Goal: Check status: Check status

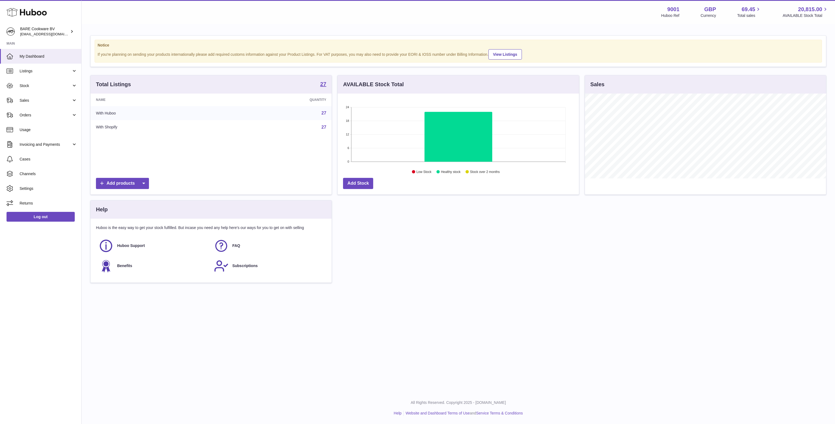
scroll to position [85, 241]
click at [39, 83] on span "Stock" at bounding box center [46, 85] width 52 height 5
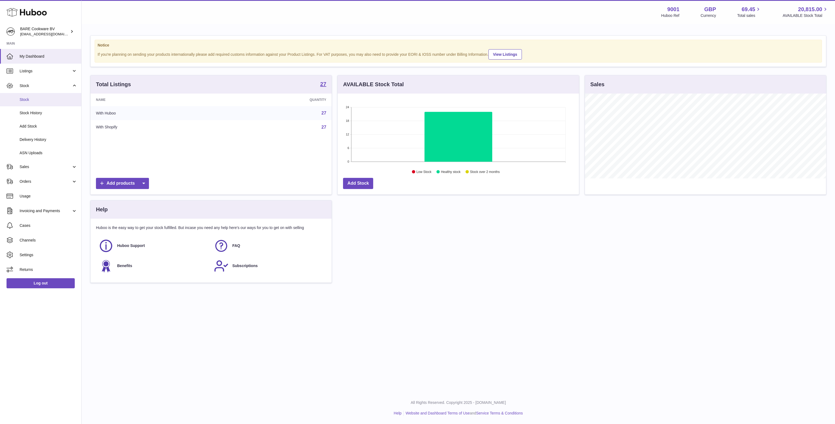
click at [35, 98] on span "Stock" at bounding box center [49, 99] width 58 height 5
click at [44, 100] on span "Stock" at bounding box center [49, 99] width 58 height 5
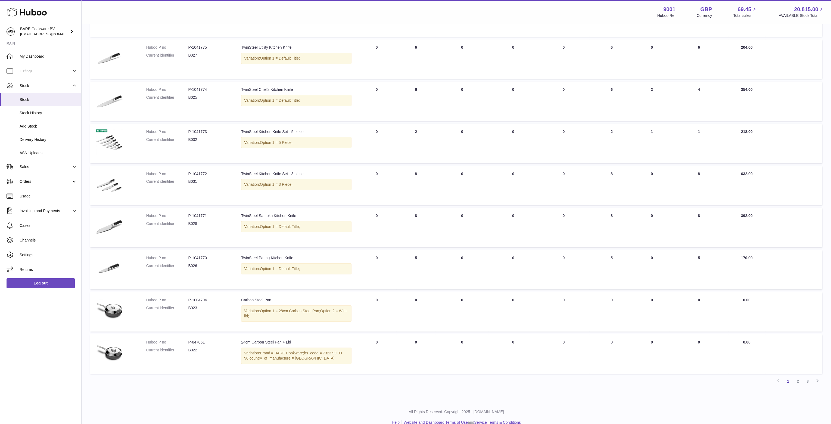
scroll to position [162, 0]
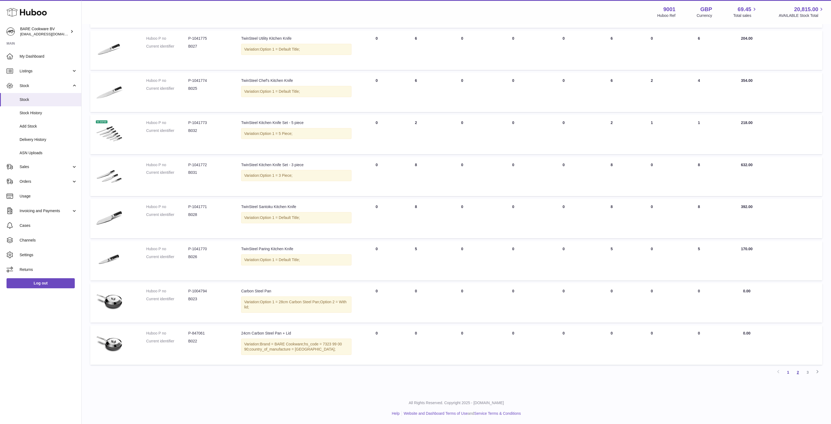
click at [797, 375] on link "2" at bounding box center [798, 372] width 10 height 10
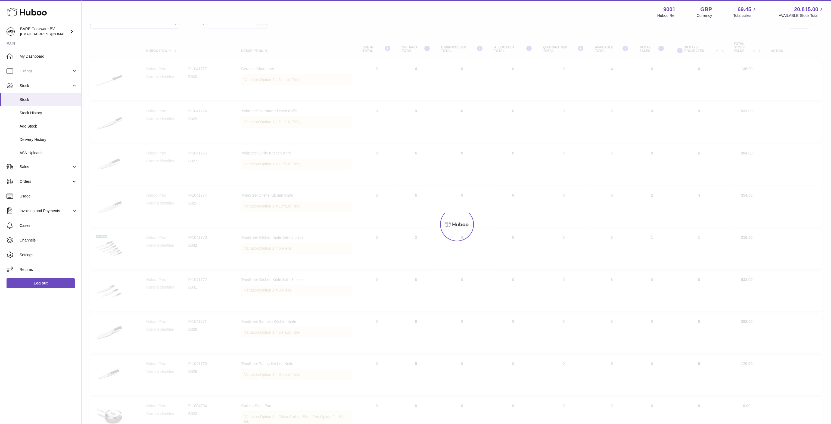
scroll to position [24, 0]
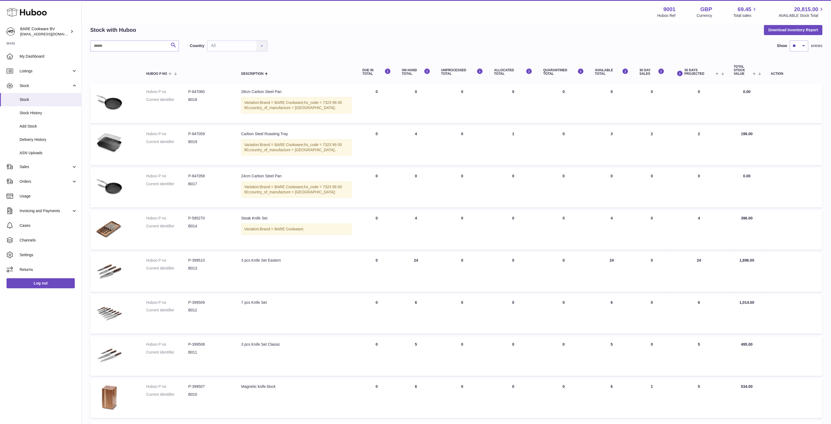
drag, startPoint x: 421, startPoint y: 138, endPoint x: 427, endPoint y: 150, distance: 13.6
click at [411, 136] on td "ON HAND Total 4" at bounding box center [415, 145] width 39 height 39
